Goal: Information Seeking & Learning: Learn about a topic

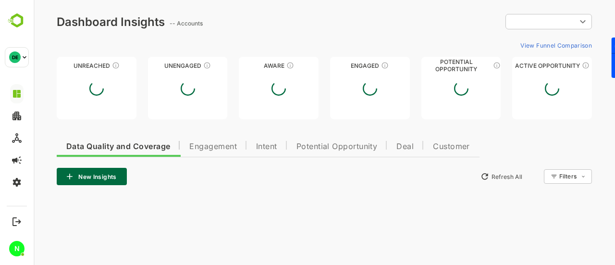
type input "**********"
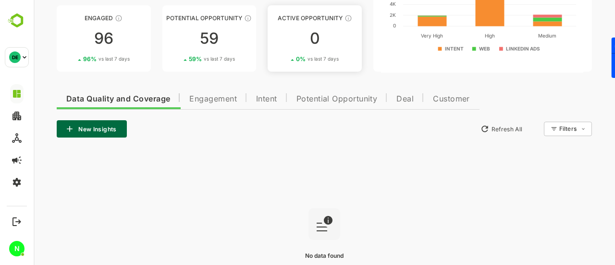
scroll to position [138, 0]
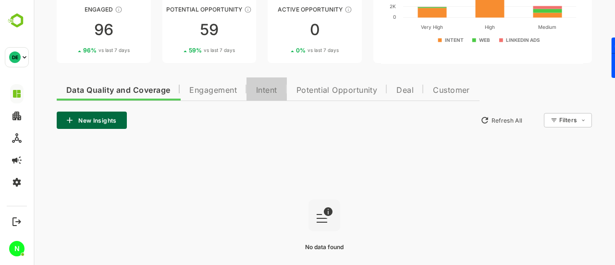
click at [270, 95] on button "Intent" at bounding box center [266, 88] width 40 height 23
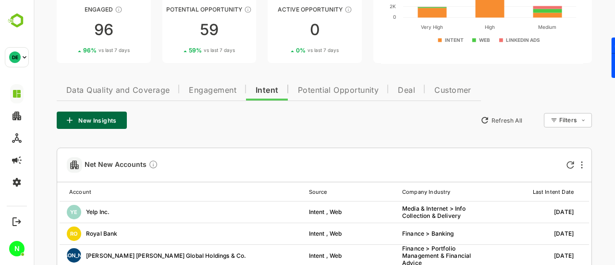
scroll to position [169, 0]
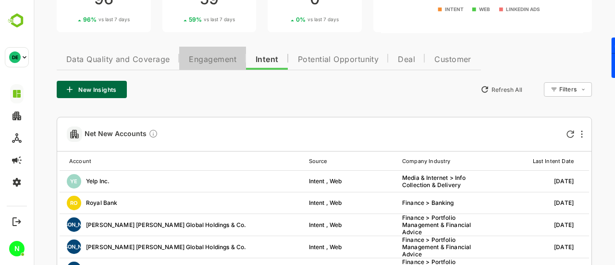
click at [211, 56] on span "Engagement" at bounding box center [213, 60] width 48 height 8
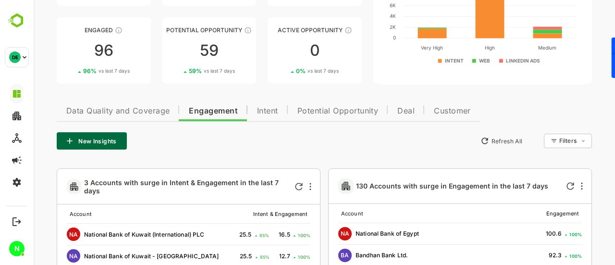
scroll to position [83, 0]
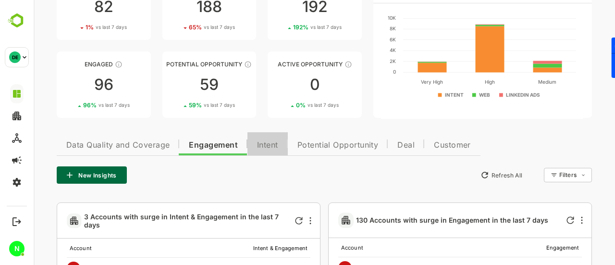
click at [269, 145] on span "Intent" at bounding box center [267, 145] width 21 height 8
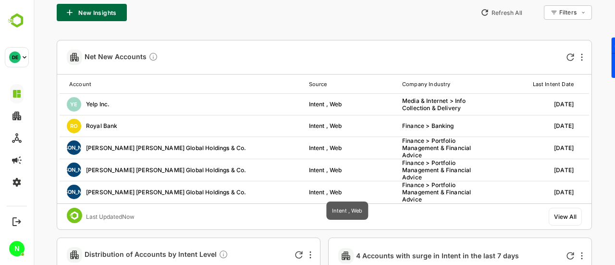
scroll to position [210, 0]
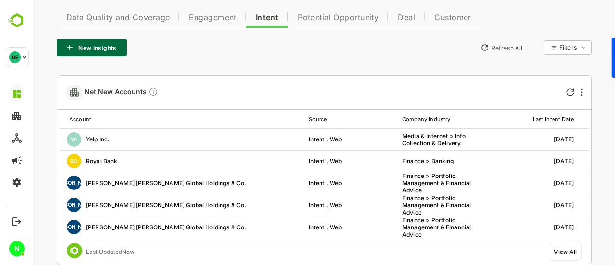
click at [570, 47] on body "**********" at bounding box center [324, 232] width 581 height 885
click at [397, 74] on div at bounding box center [324, 132] width 581 height 265
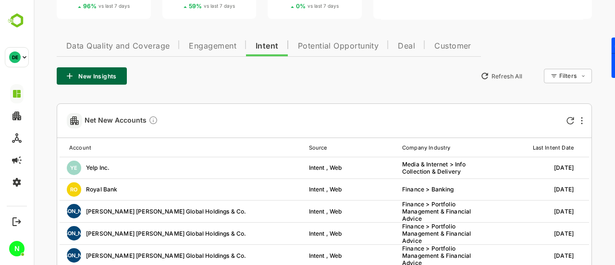
scroll to position [182, 0]
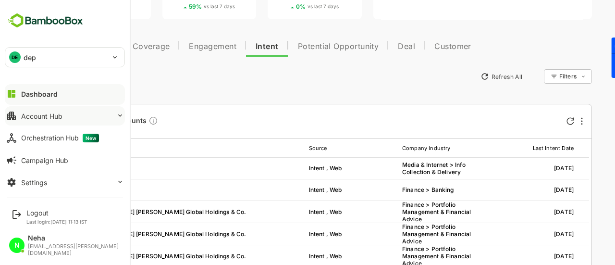
click at [41, 118] on div "Account Hub" at bounding box center [41, 116] width 41 height 8
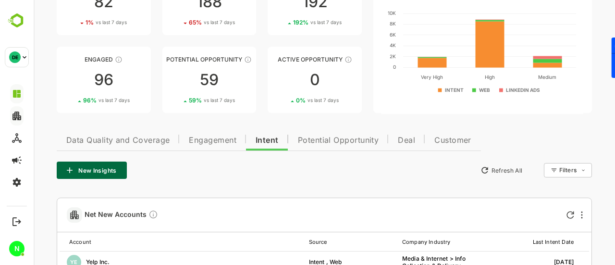
scroll to position [88, 0]
click at [319, 142] on span "Potential Opportunity" at bounding box center [338, 140] width 81 height 8
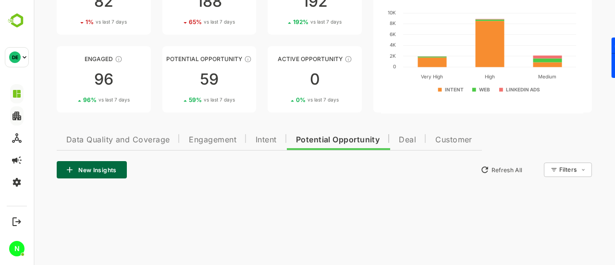
scroll to position [69, 0]
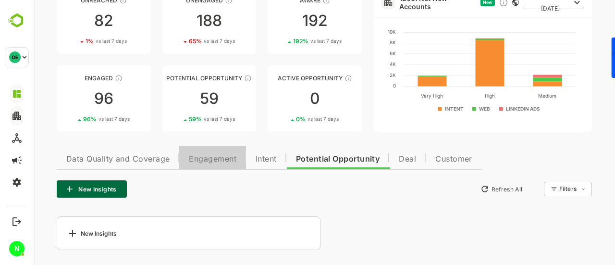
click at [205, 162] on span "Engagement" at bounding box center [213, 159] width 48 height 8
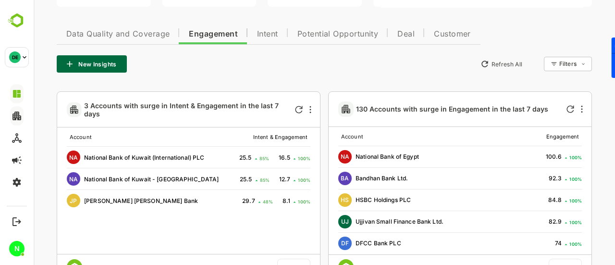
scroll to position [194, 0]
click at [310, 109] on icon "More" at bounding box center [310, 109] width 1 height 7
click at [300, 69] on div at bounding box center [324, 132] width 581 height 265
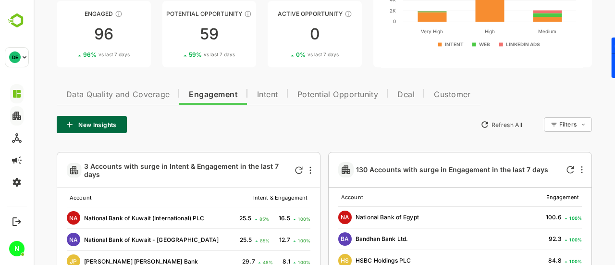
scroll to position [133, 0]
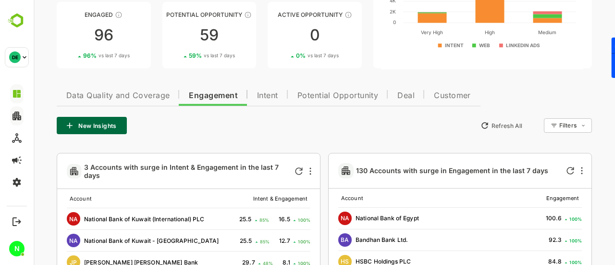
click at [256, 97] on button "Intent" at bounding box center [267, 94] width 40 height 23
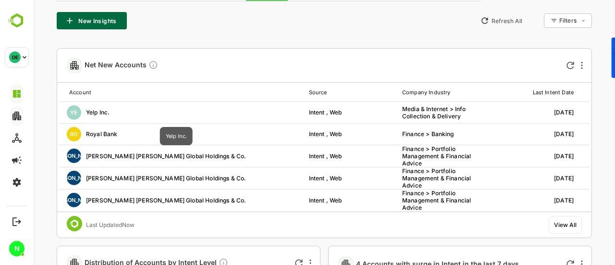
scroll to position [254, 0]
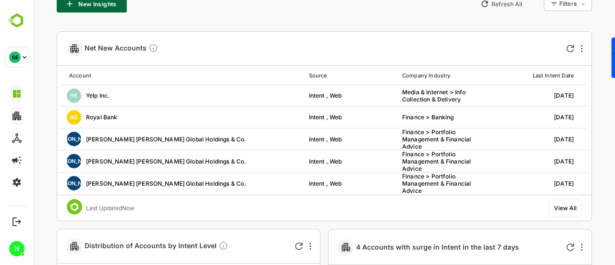
click at [568, 212] on div "View All" at bounding box center [564, 208] width 33 height 18
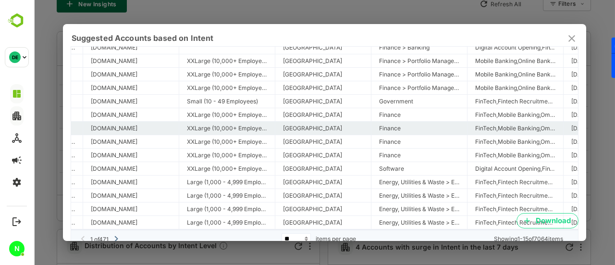
scroll to position [0, 276]
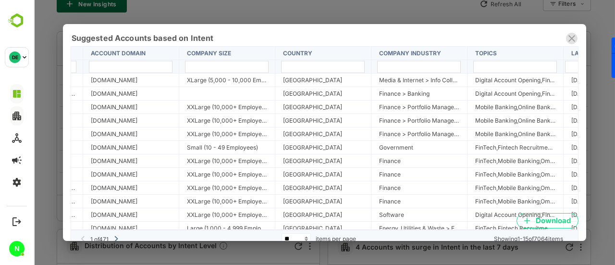
click at [573, 38] on icon "close" at bounding box center [572, 39] width 12 height 12
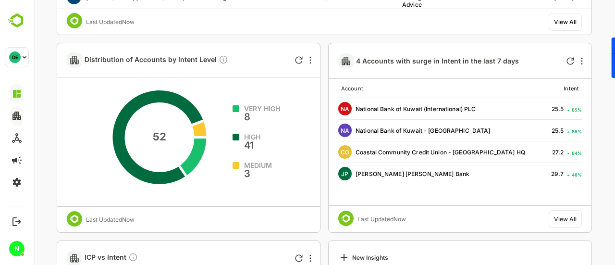
scroll to position [441, 0]
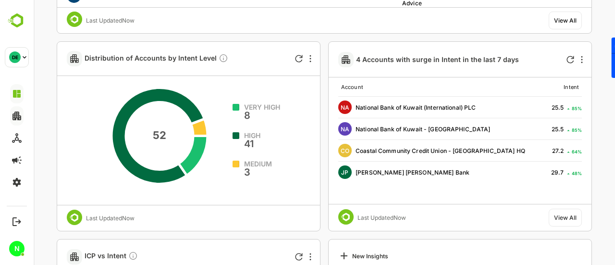
click at [567, 219] on div "View All" at bounding box center [565, 217] width 23 height 7
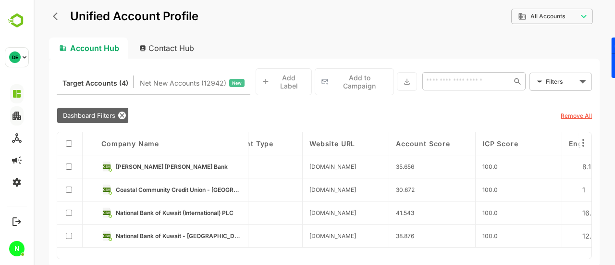
scroll to position [0, 638]
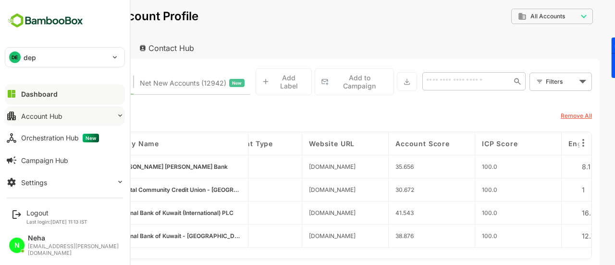
click at [35, 99] on div at bounding box center [65, 102] width 120 height 6
click at [28, 90] on div "Dashboard" at bounding box center [39, 94] width 36 height 8
click at [11, 92] on icon at bounding box center [12, 94] width 12 height 12
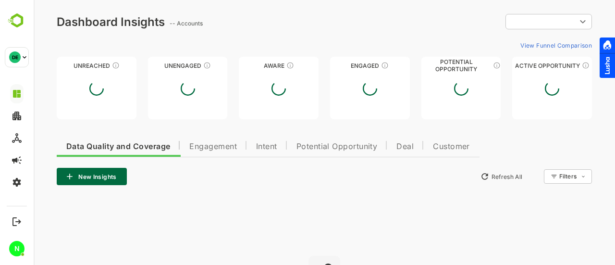
type input "**********"
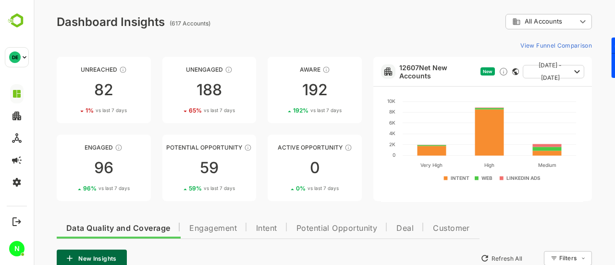
click at [194, 23] on ag "(617 Accounts)" at bounding box center [192, 23] width 44 height 7
drag, startPoint x: 208, startPoint y: 23, endPoint x: 171, endPoint y: 23, distance: 37.0
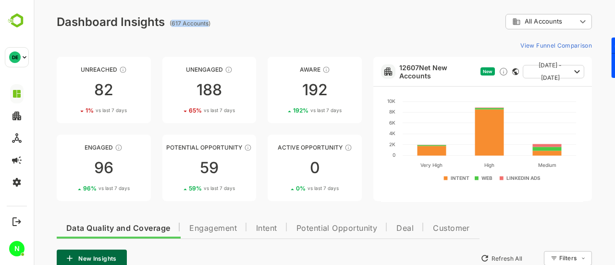
click at [171, 23] on ag "(617 Accounts)" at bounding box center [192, 23] width 44 height 7
click at [158, 25] on div "Dashboard Insights" at bounding box center [111, 22] width 108 height 14
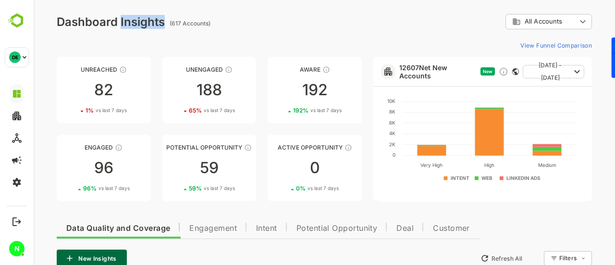
click at [158, 25] on div "Dashboard Insights" at bounding box center [111, 22] width 108 height 14
click at [176, 16] on div "(617 Accounts)" at bounding box center [192, 21] width 44 height 12
click at [176, 22] on ag "(617 Accounts)" at bounding box center [192, 23] width 44 height 7
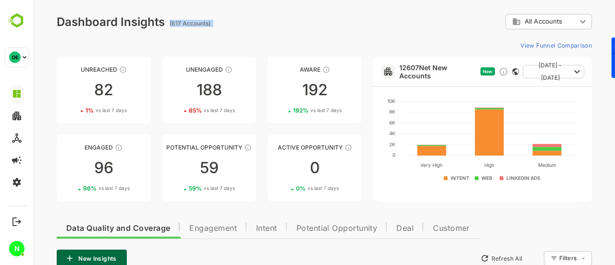
click at [176, 22] on ag "(617 Accounts)" at bounding box center [192, 23] width 44 height 7
click at [157, 21] on div "Dashboard Insights" at bounding box center [111, 22] width 108 height 14
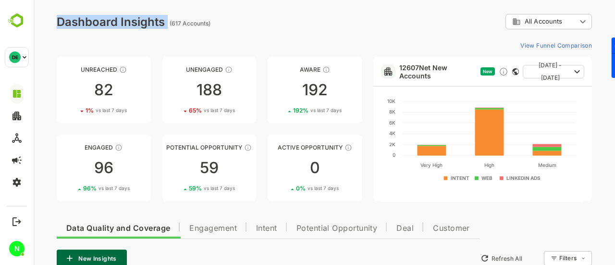
click at [157, 21] on div "Dashboard Insights" at bounding box center [111, 22] width 108 height 14
click at [214, 24] on div "**********" at bounding box center [324, 21] width 535 height 15
drag, startPoint x: 214, startPoint y: 24, endPoint x: 59, endPoint y: 5, distance: 156.2
click at [59, 5] on div "**********" at bounding box center [324, 233] width 581 height 467
click at [78, 28] on div "Dashboard Insights" at bounding box center [111, 22] width 108 height 14
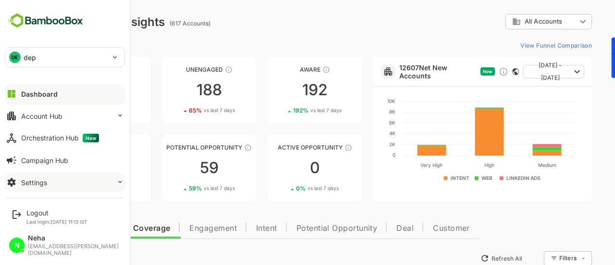
click at [55, 174] on button "Settings" at bounding box center [65, 181] width 120 height 19
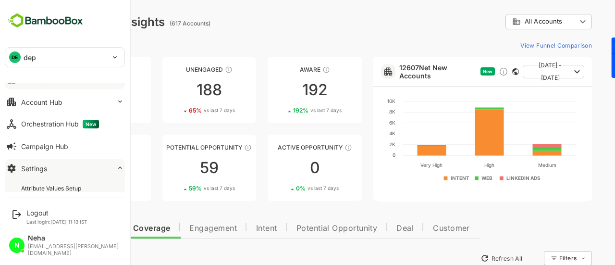
scroll to position [13, 0]
click at [117, 169] on icon at bounding box center [120, 168] width 8 height 8
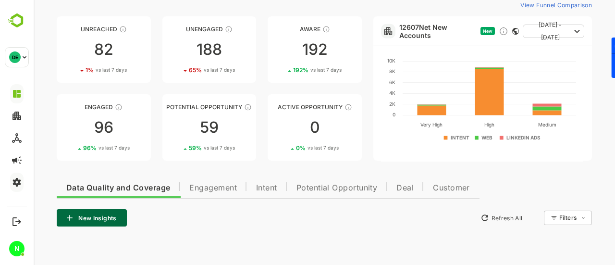
scroll to position [40, 0]
click at [219, 132] on div "59" at bounding box center [209, 127] width 94 height 15
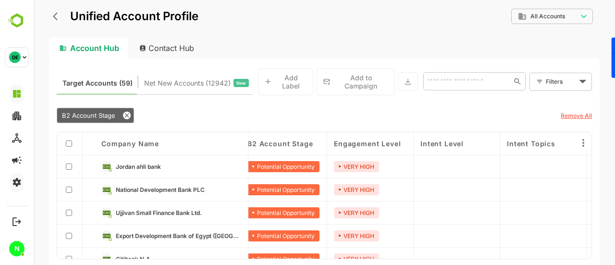
scroll to position [0, 0]
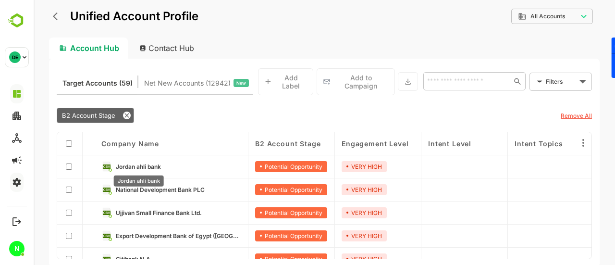
click at [146, 163] on span "Jordan ahli bank" at bounding box center [138, 166] width 45 height 7
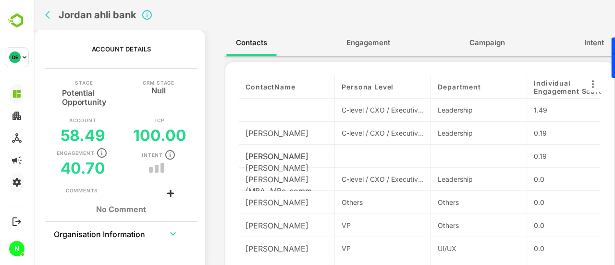
click at [367, 47] on span "Engagement" at bounding box center [368, 42] width 44 height 12
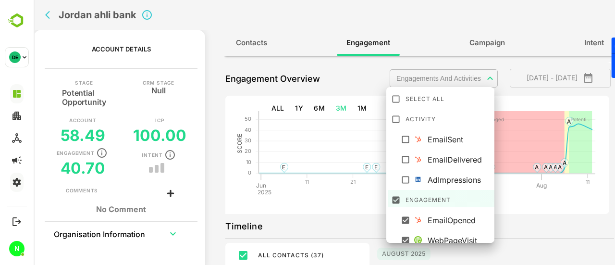
click at [453, 79] on body "**********" at bounding box center [324, 132] width 581 height 265
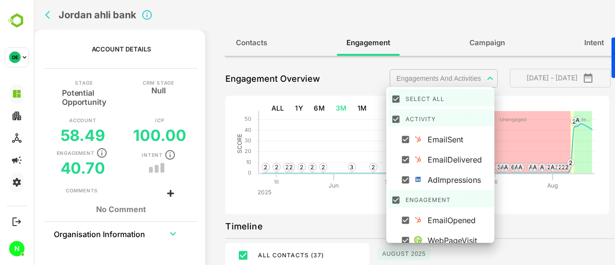
scroll to position [67, 0]
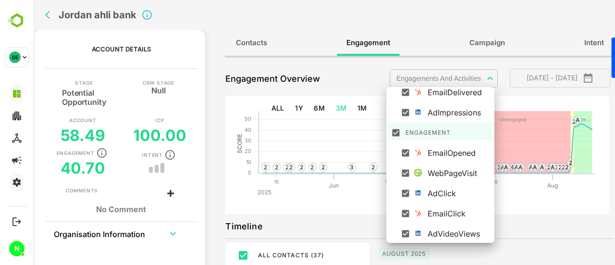
click at [514, 218] on div at bounding box center [324, 132] width 581 height 265
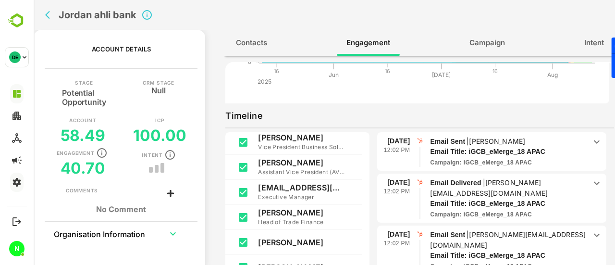
scroll to position [0, 0]
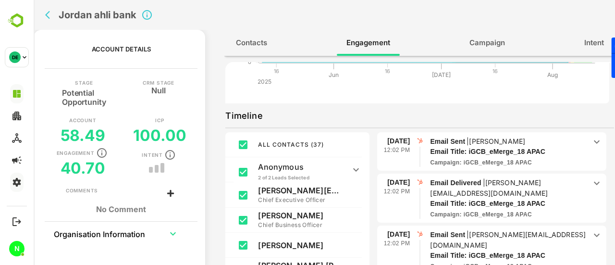
click at [278, 145] on span "ALL CONTACTS ( 37 )" at bounding box center [291, 144] width 66 height 7
click at [305, 176] on p "2 of 2 Leads Selected" at bounding box center [301, 177] width 86 height 7
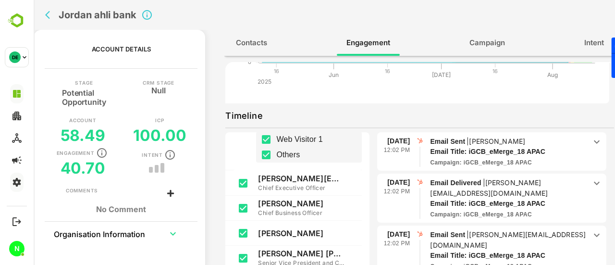
scroll to position [56, 0]
click at [299, 182] on p "Chief Executive Officer" at bounding box center [301, 187] width 86 height 10
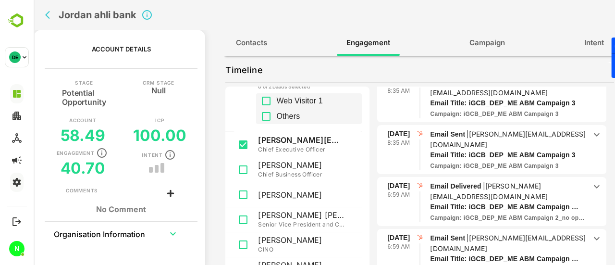
scroll to position [0, 0]
